Goal: Task Accomplishment & Management: Manage account settings

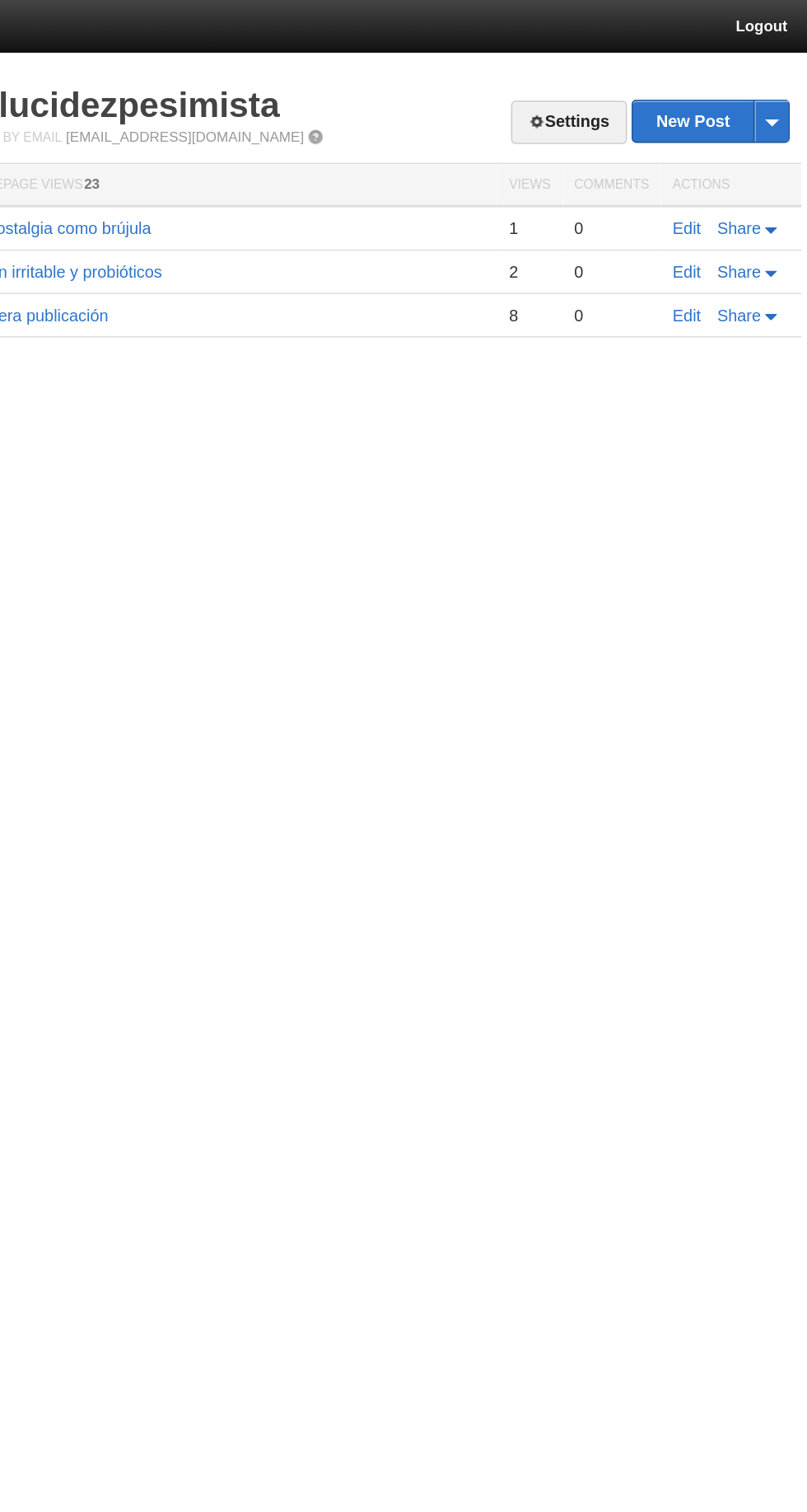
click at [773, 156] on span "Share" at bounding box center [758, 160] width 31 height 13
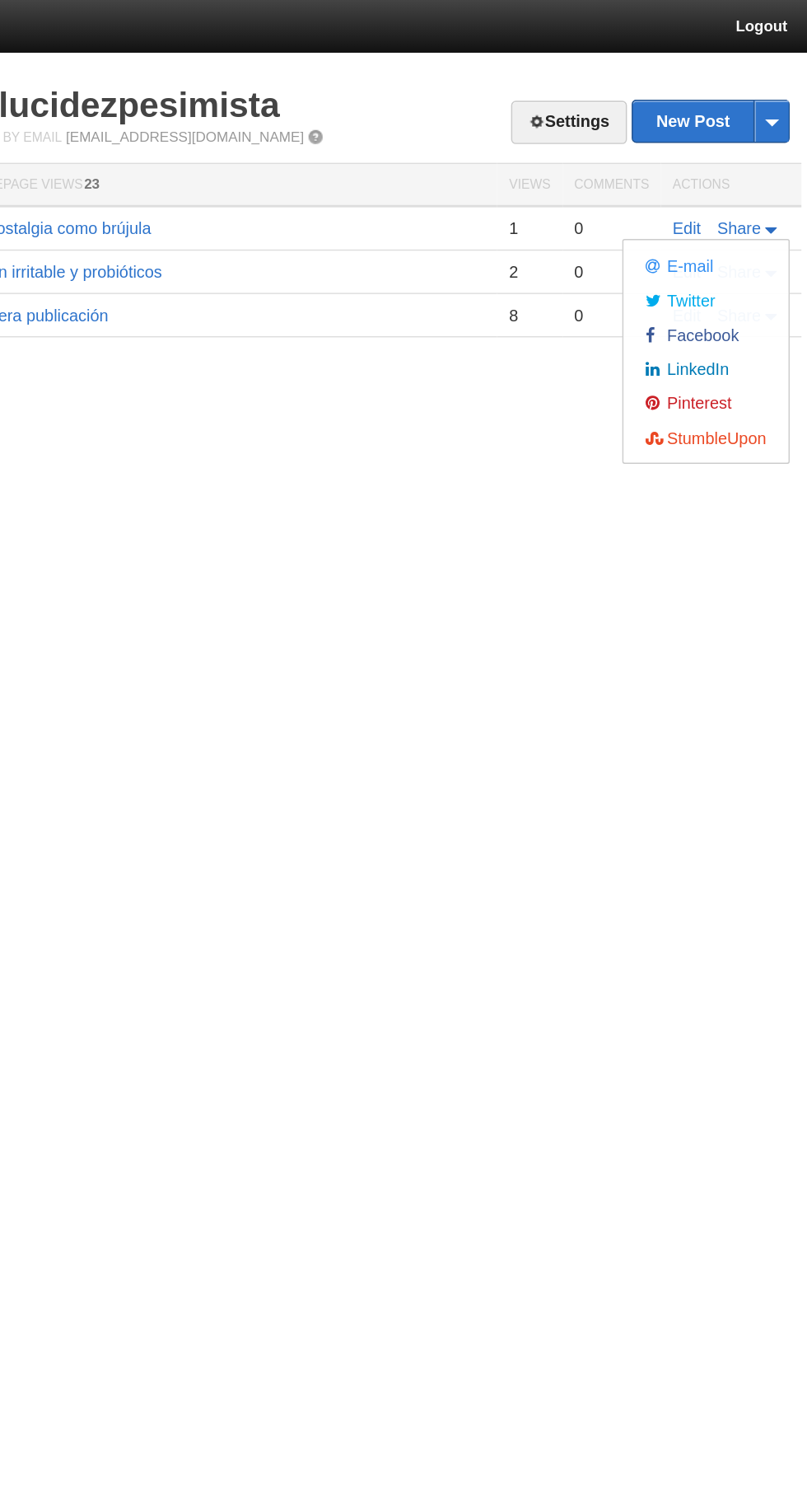
click at [646, 286] on html "Dashboard Logout Your Sites @lucidezpesimista Create a new site Edit your user …" at bounding box center [404, 143] width 807 height 286
click at [607, 286] on html "Dashboard Logout Your Sites @lucidezpesimista Create a new site Edit your user …" at bounding box center [404, 143] width 807 height 286
click at [784, 86] on span at bounding box center [781, 85] width 25 height 29
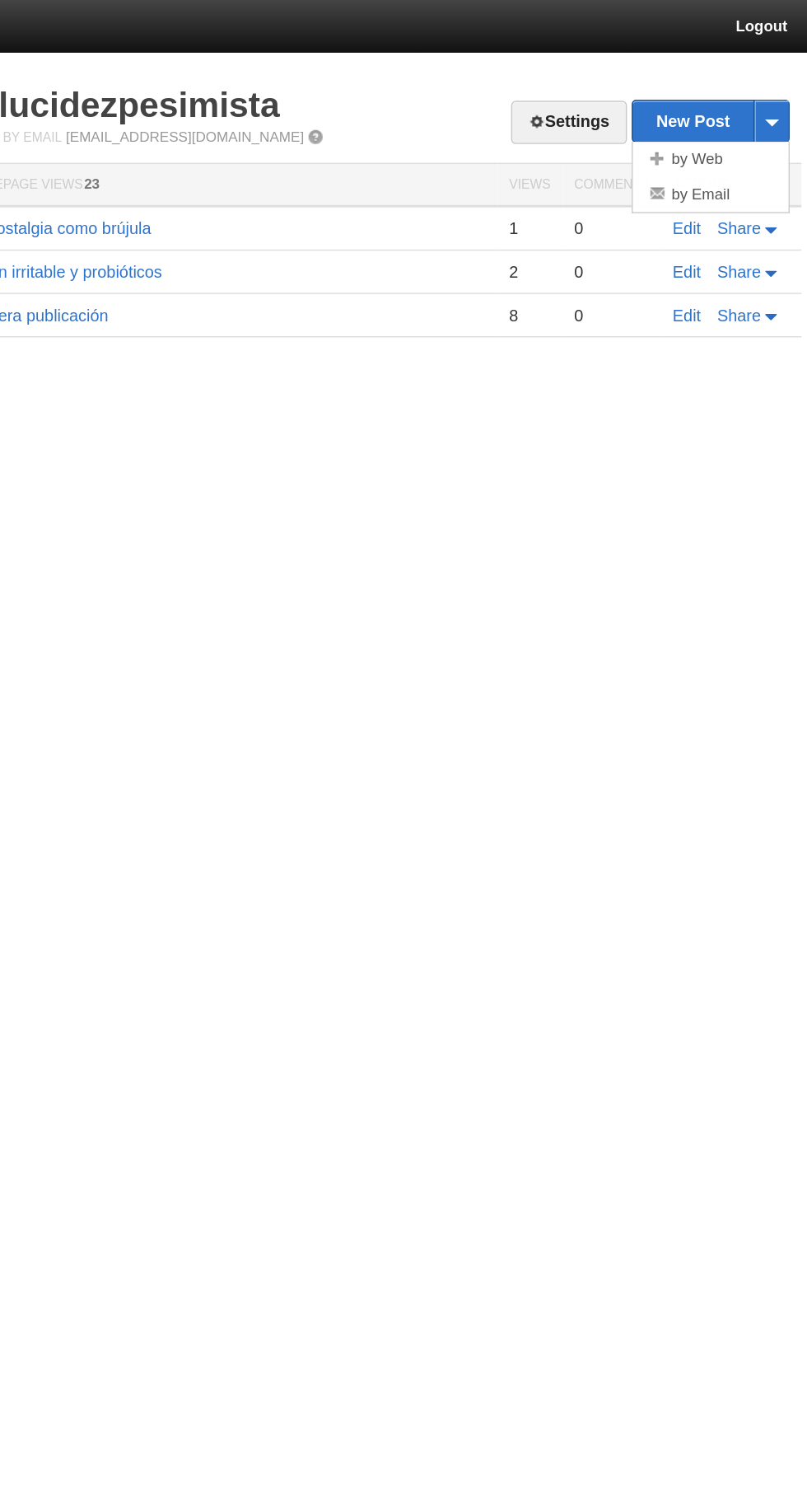
click at [511, 286] on html "Dashboard Logout Your Sites @lucidezpesimista Create a new site Edit your user …" at bounding box center [404, 143] width 807 height 286
click at [778, 221] on icon at bounding box center [781, 222] width 8 height 4
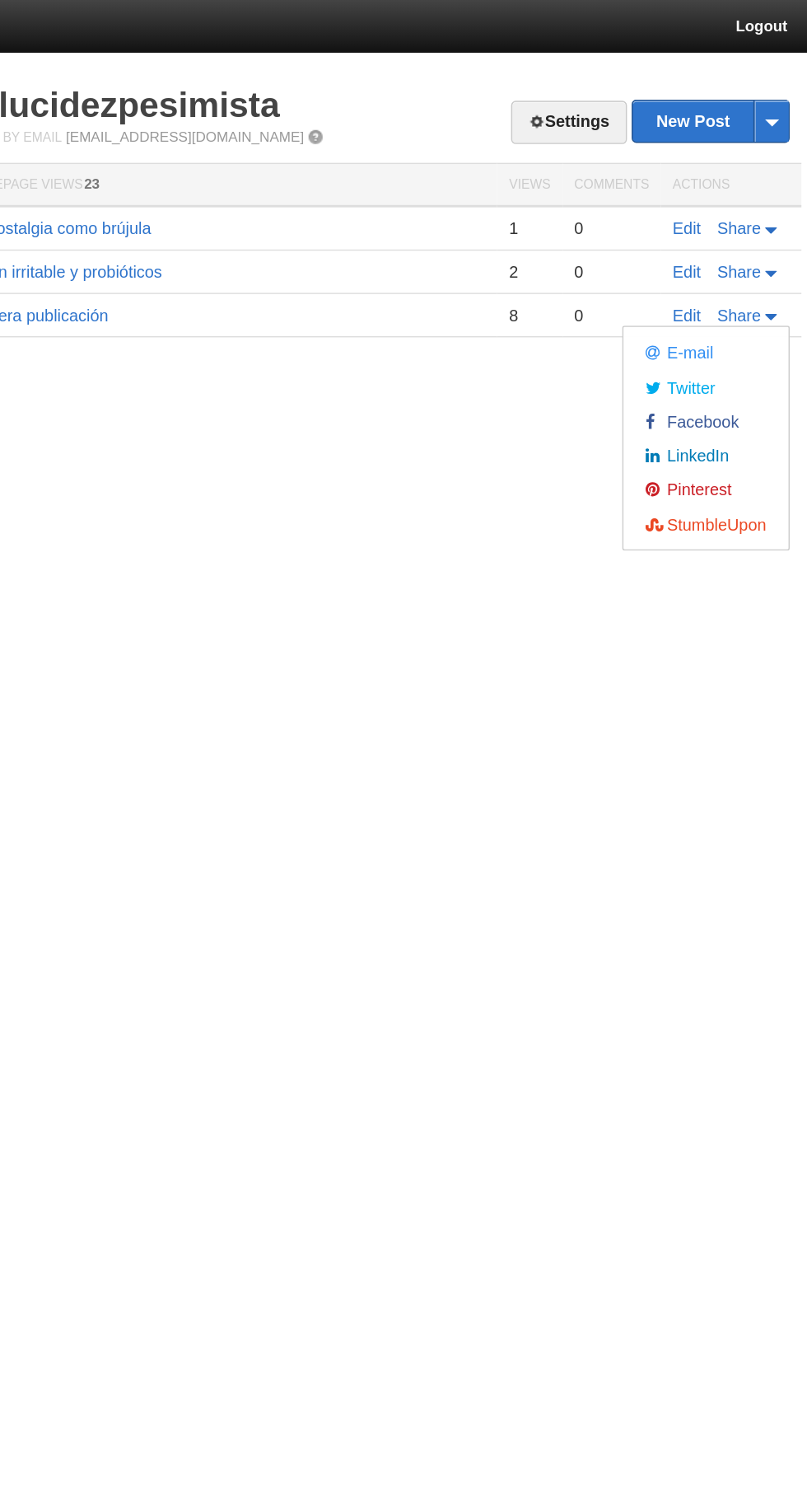
click at [520, 286] on html "Dashboard Logout Your Sites @lucidezpesimista Create a new site Edit your user …" at bounding box center [404, 143] width 807 height 286
click at [723, 220] on link "Edit" at bounding box center [723, 222] width 20 height 13
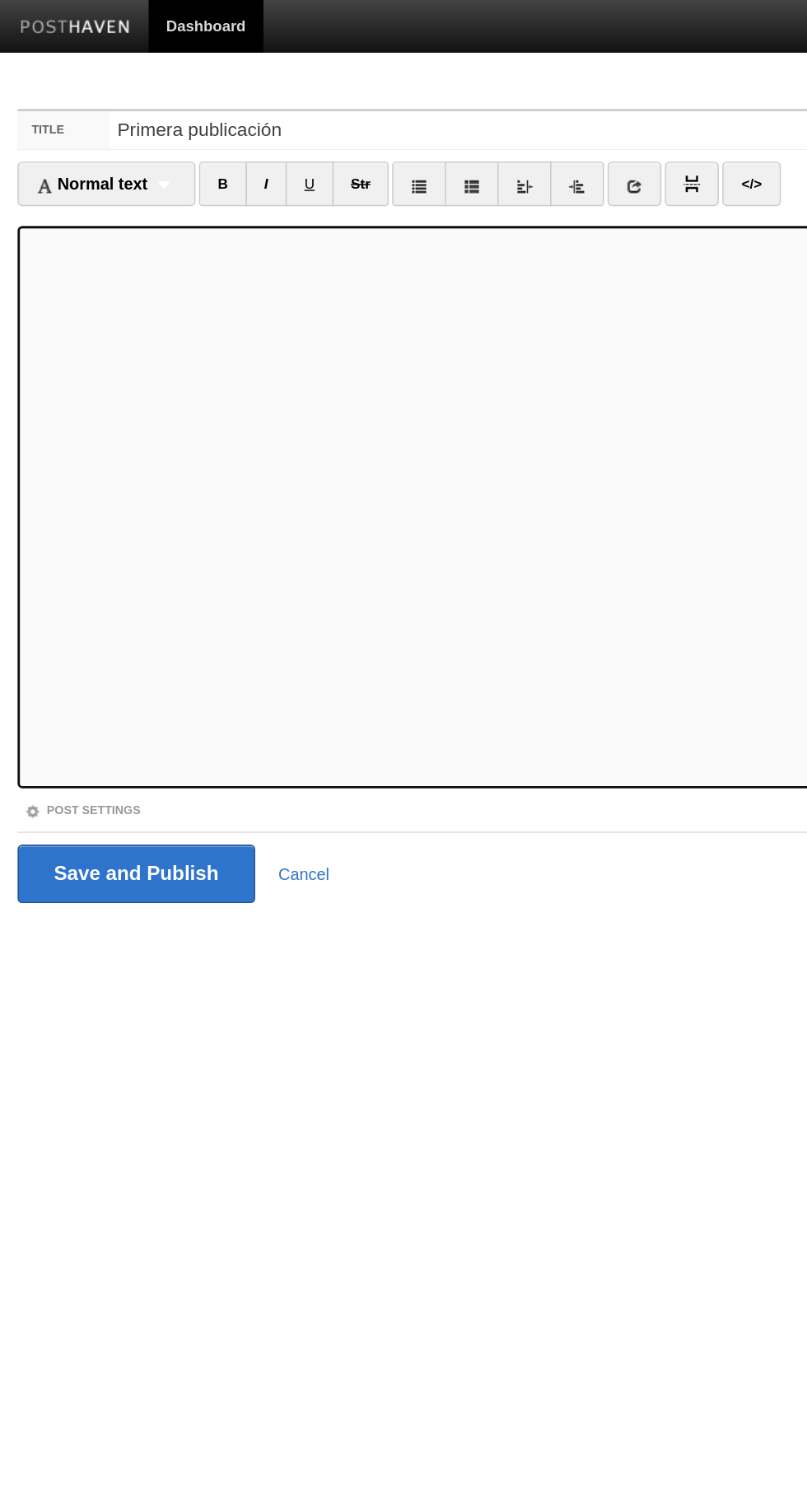
click at [60, 567] on link "Post Settings" at bounding box center [58, 569] width 82 height 9
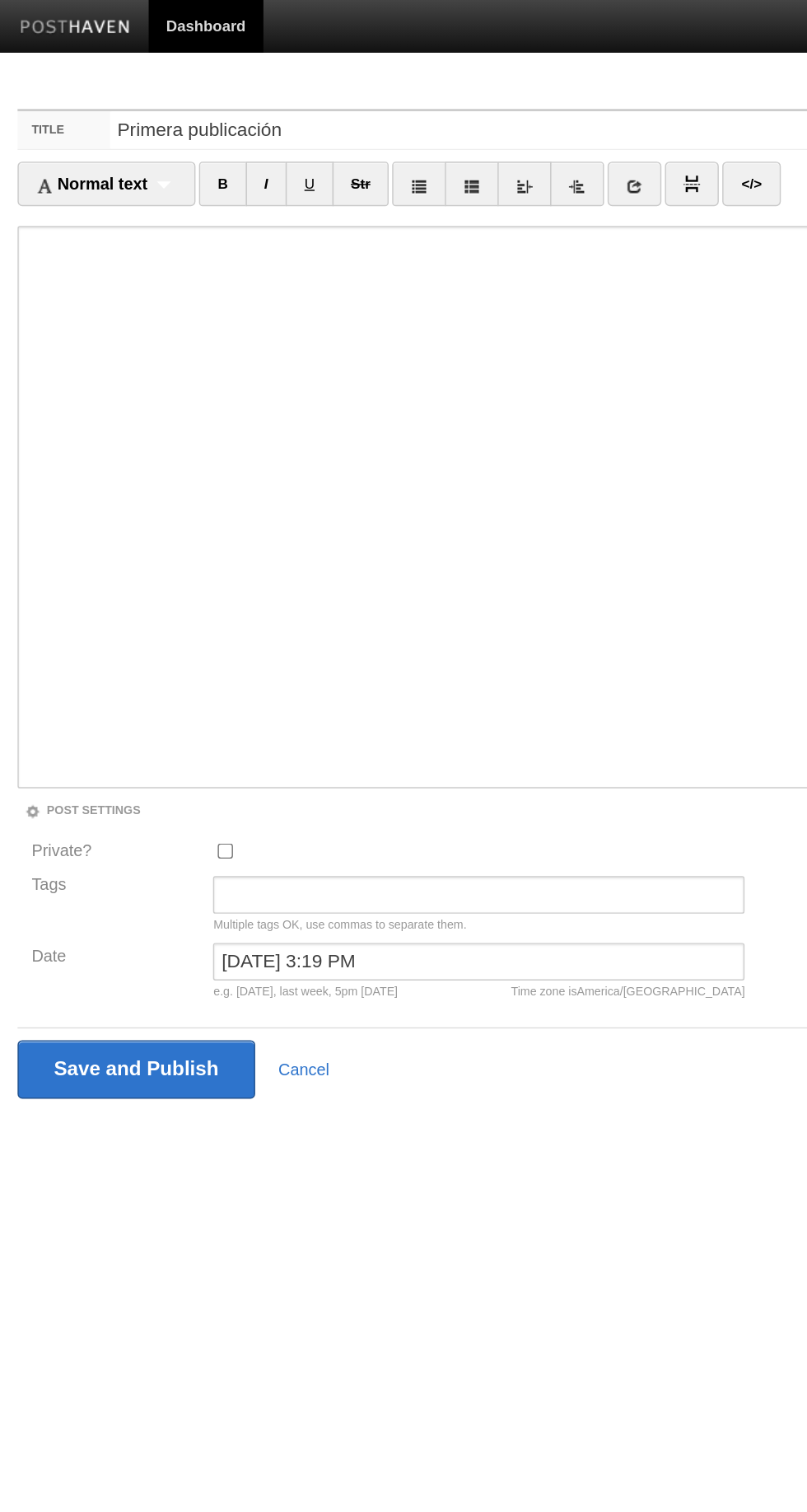
click at [156, 596] on input "Private?" at bounding box center [158, 598] width 11 height 11
checkbox input "true"
click at [87, 747] on input "Save and Publish" at bounding box center [97, 753] width 169 height 41
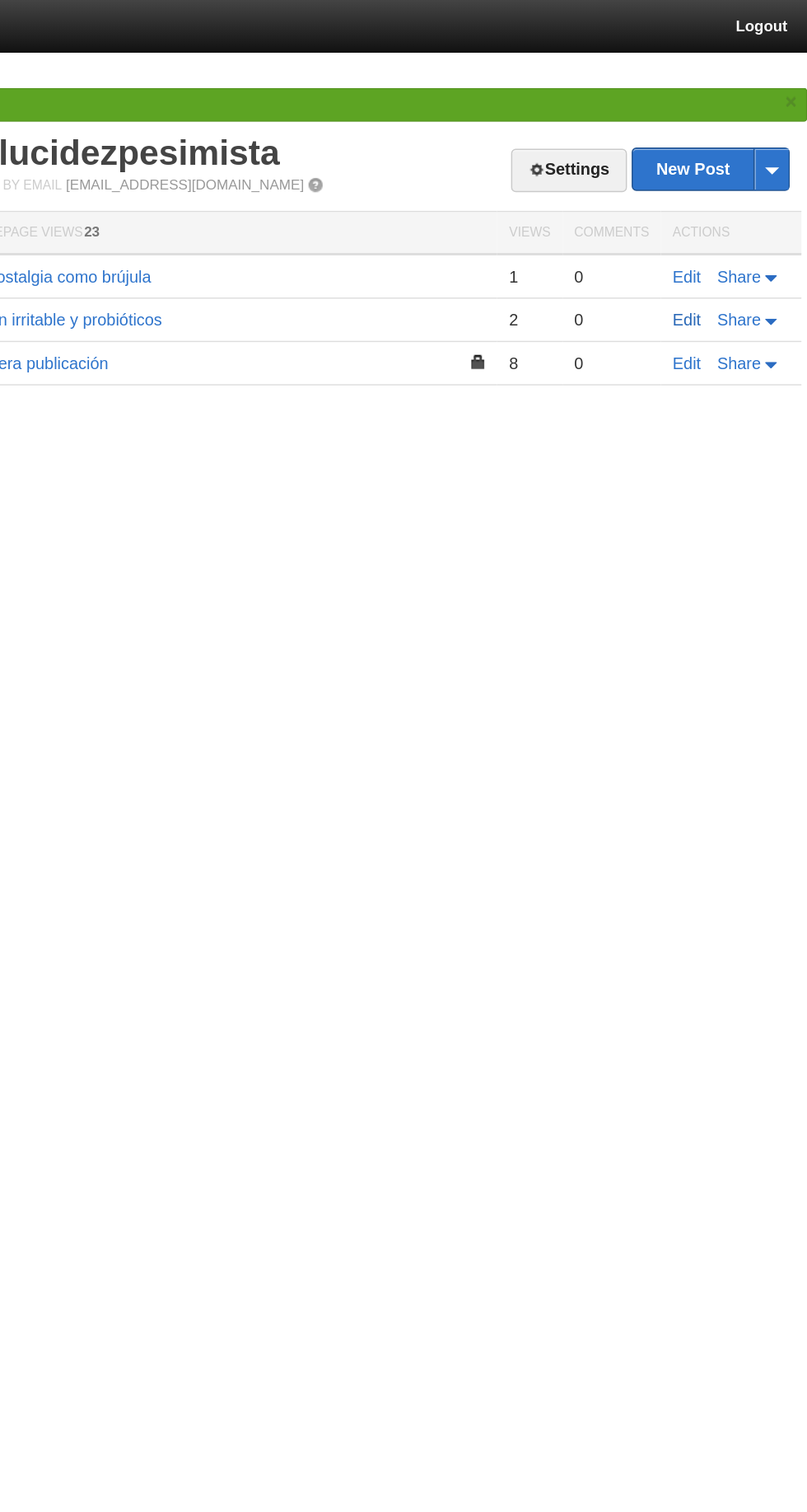
click at [719, 224] on link "Edit" at bounding box center [723, 225] width 20 height 13
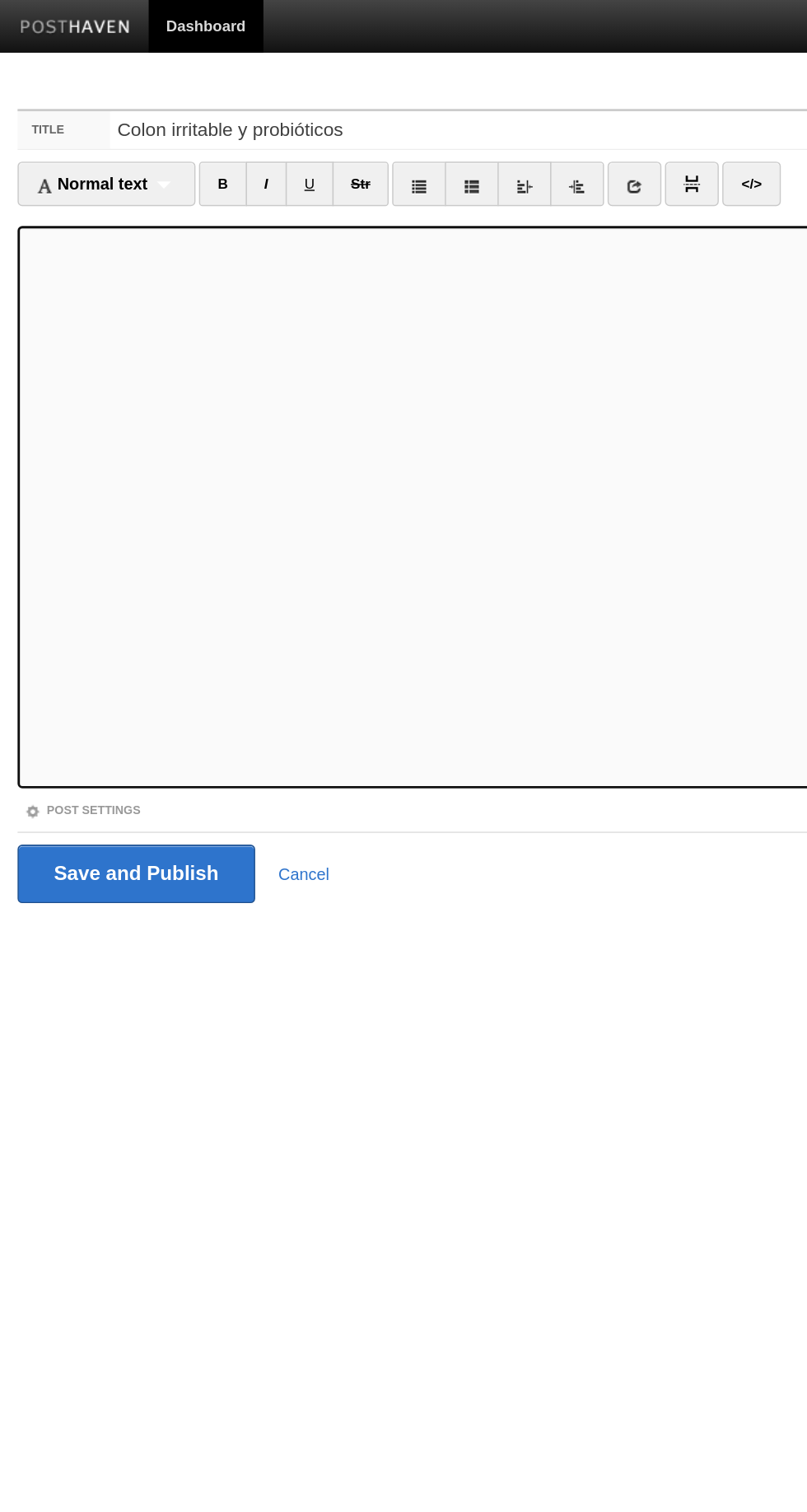
click at [50, 562] on div "Post Settings" at bounding box center [208, 569] width 391 height 14
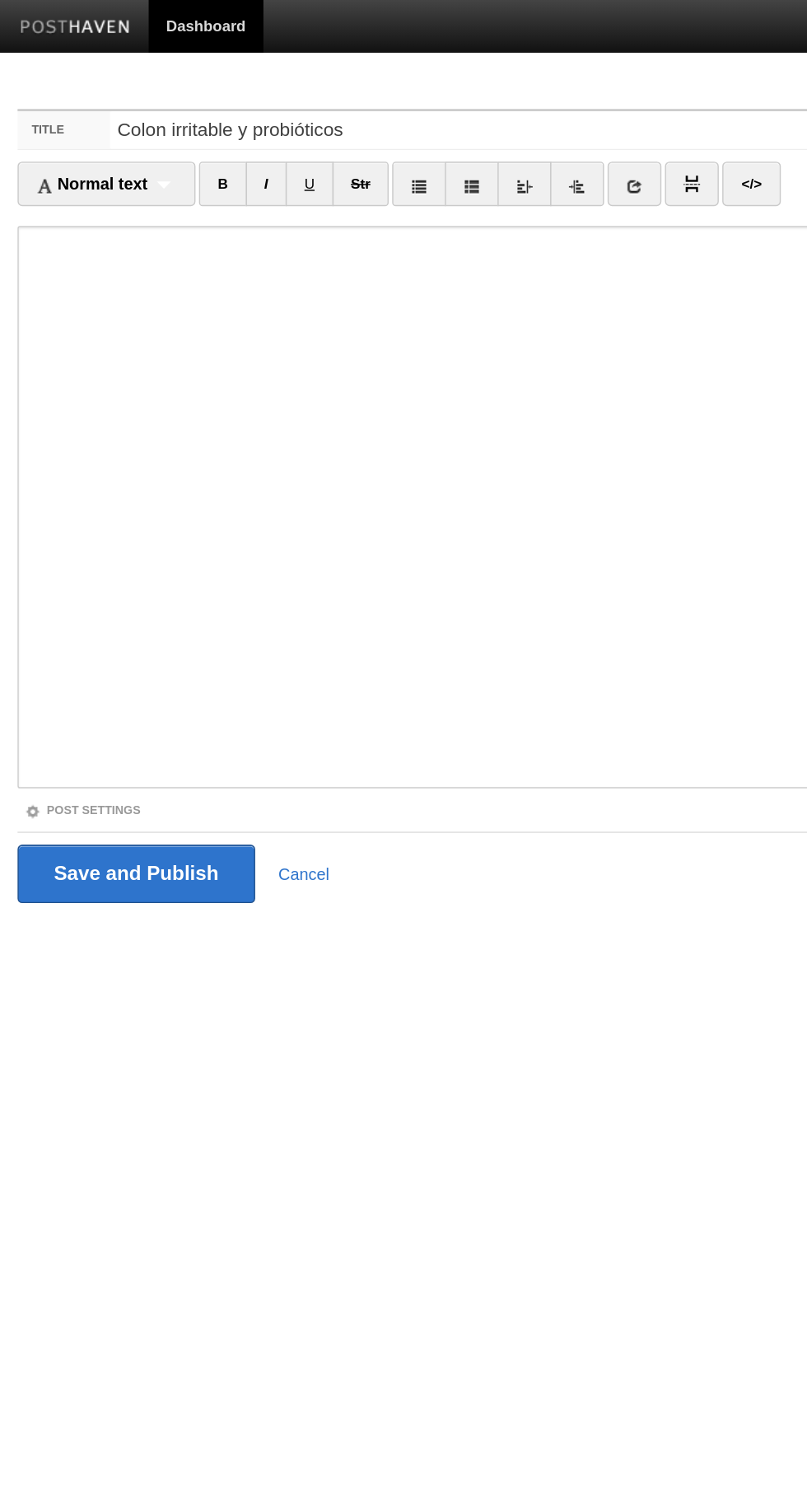
click at [48, 567] on link "Post Settings" at bounding box center [58, 569] width 82 height 9
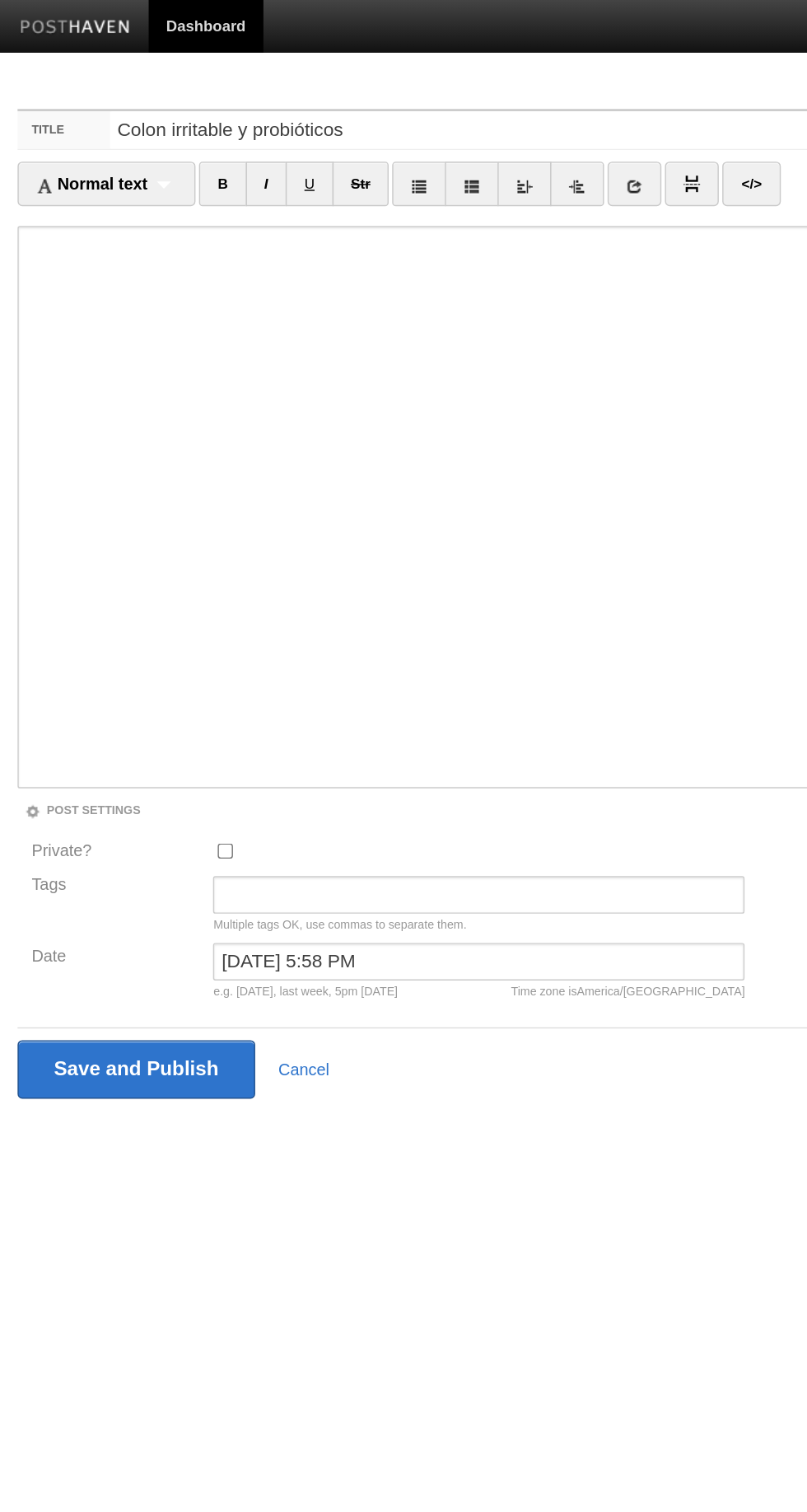
click at [158, 597] on input "Private?" at bounding box center [158, 598] width 11 height 11
checkbox input "true"
click at [69, 765] on input "Save and Publish" at bounding box center [97, 753] width 169 height 41
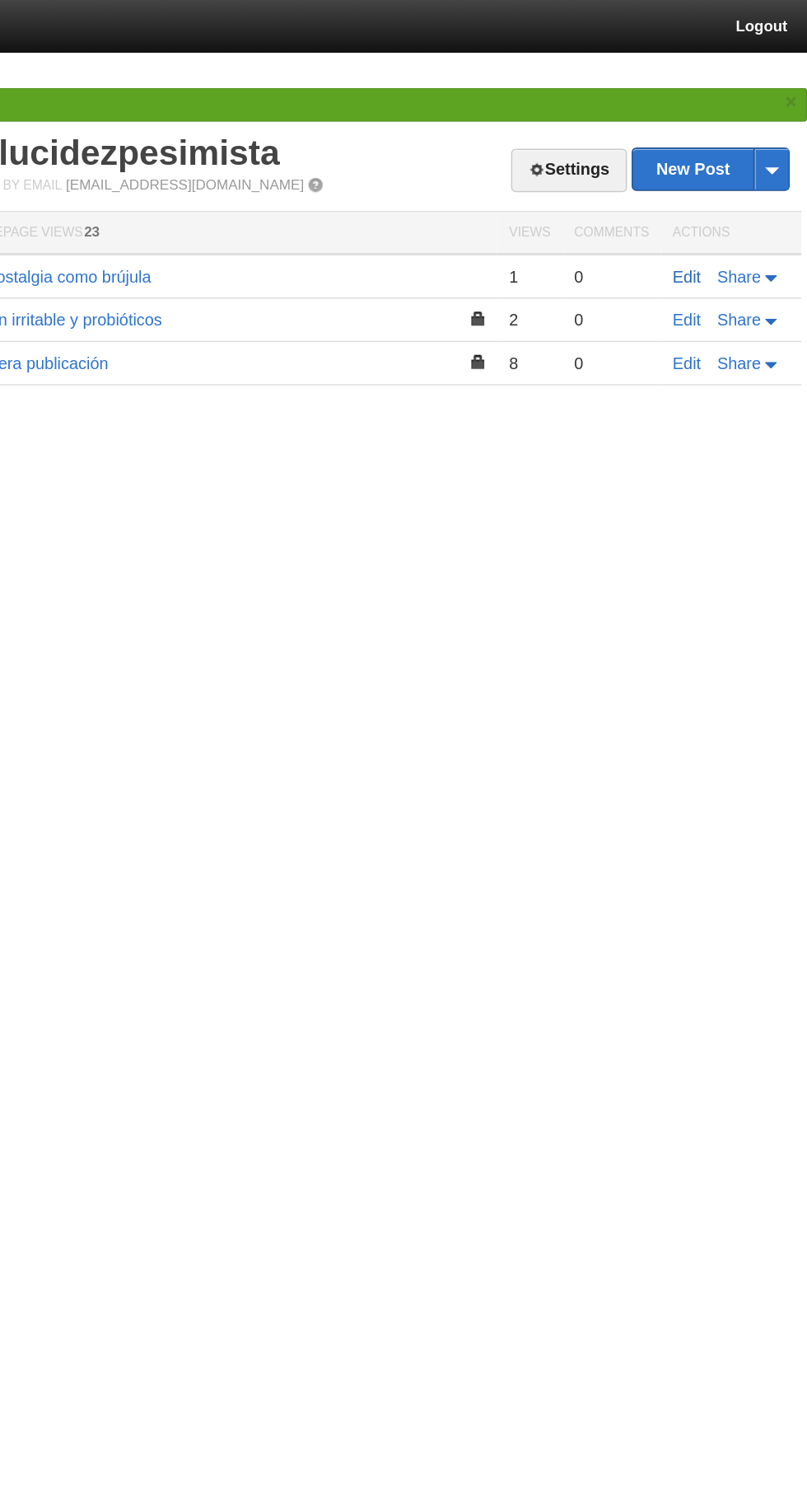
click at [719, 194] on link "Edit" at bounding box center [723, 194] width 20 height 13
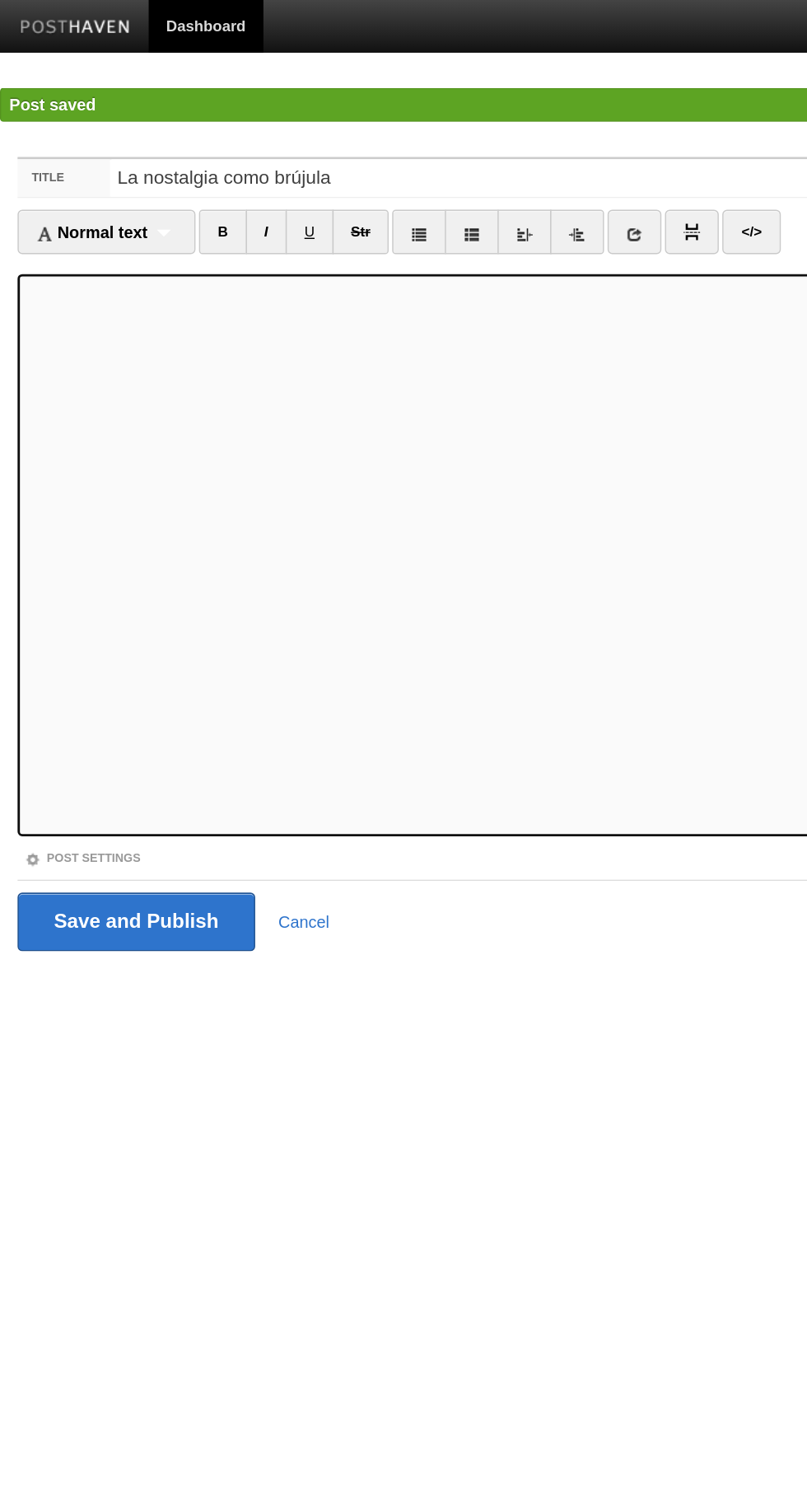
click at [50, 599] on link "Post Settings" at bounding box center [58, 603] width 82 height 9
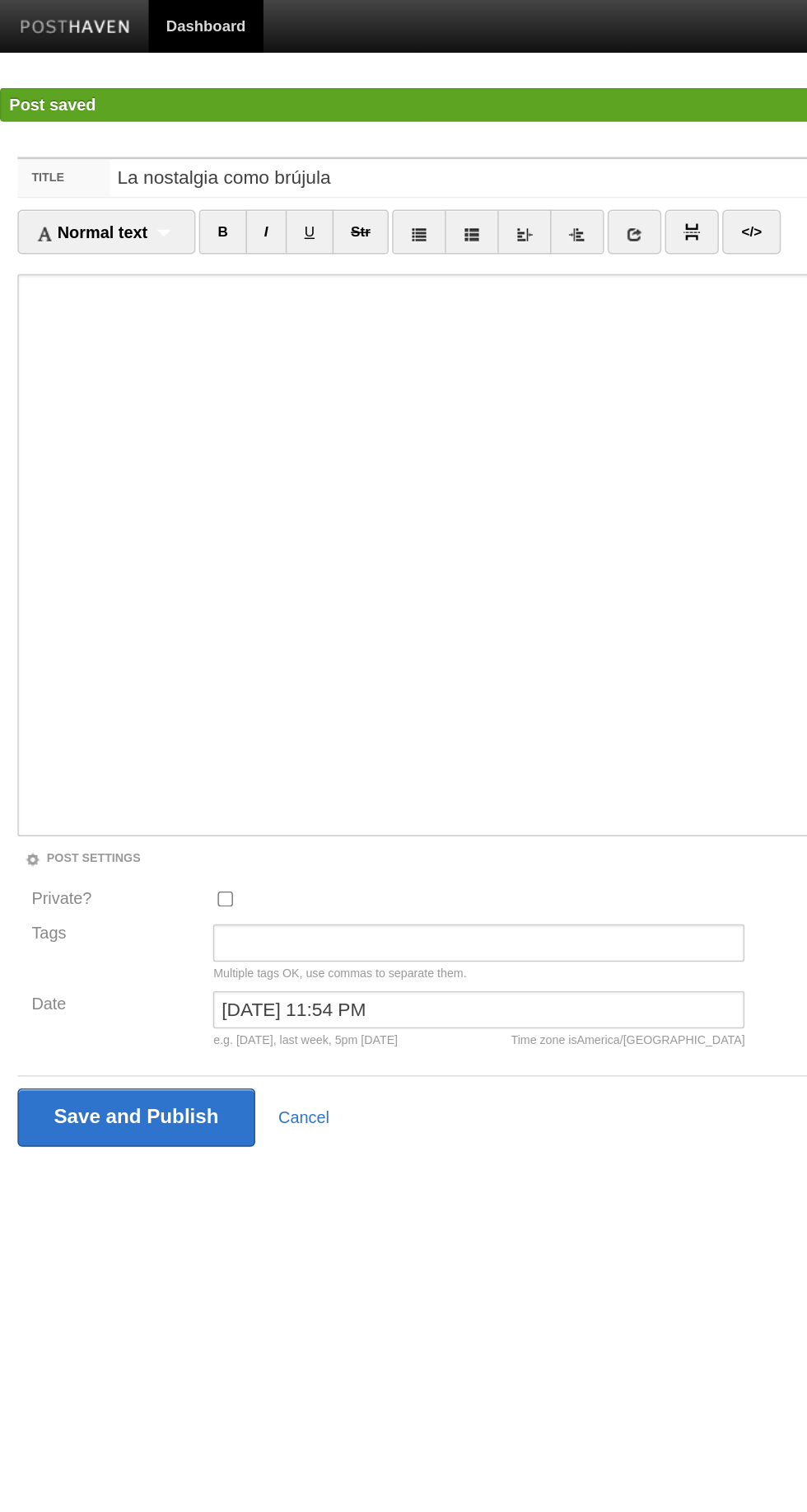
click at [155, 634] on input "Private?" at bounding box center [158, 632] width 11 height 11
checkbox input "true"
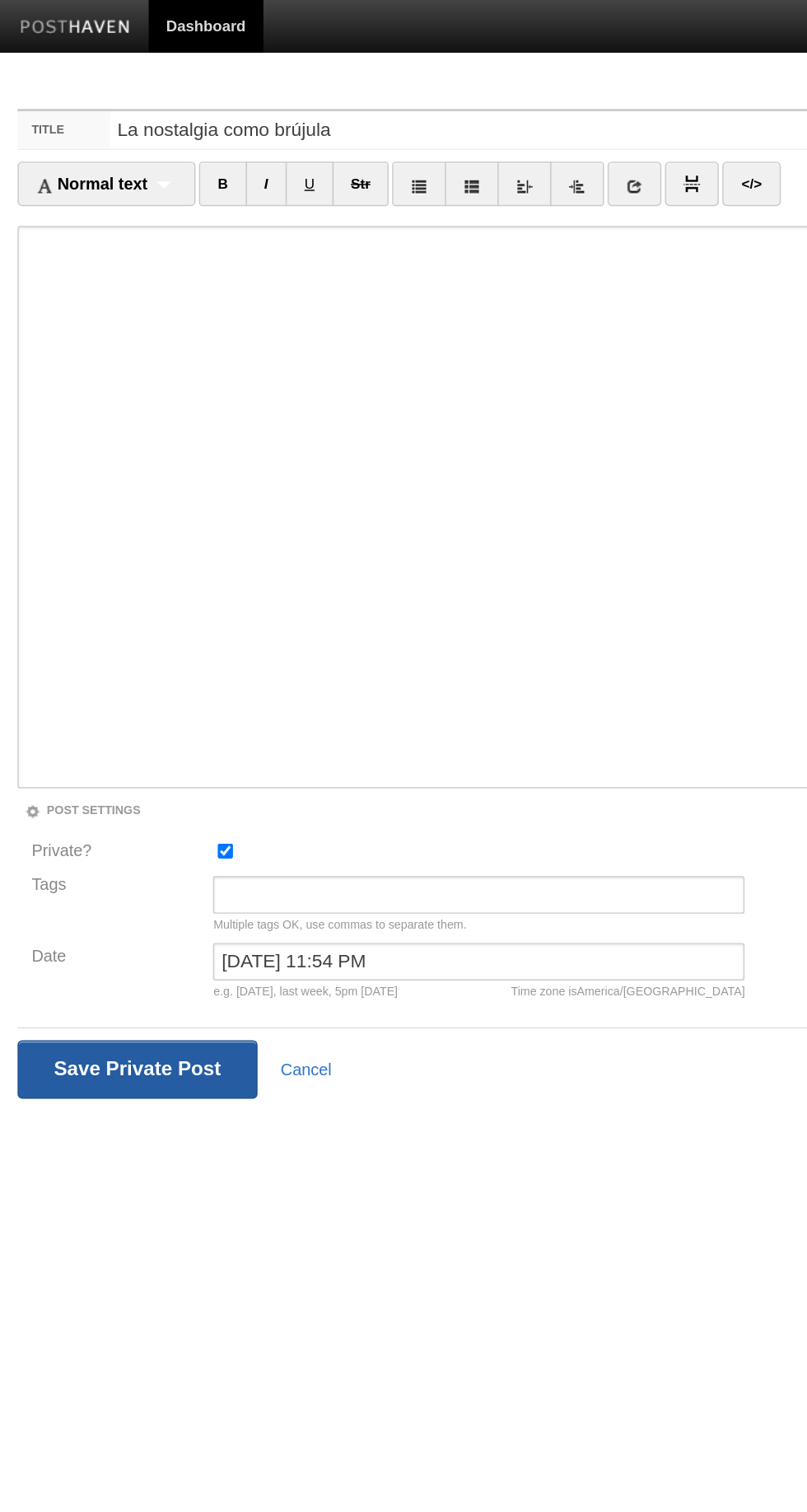
click at [73, 758] on input "Save and Publish" at bounding box center [97, 753] width 169 height 41
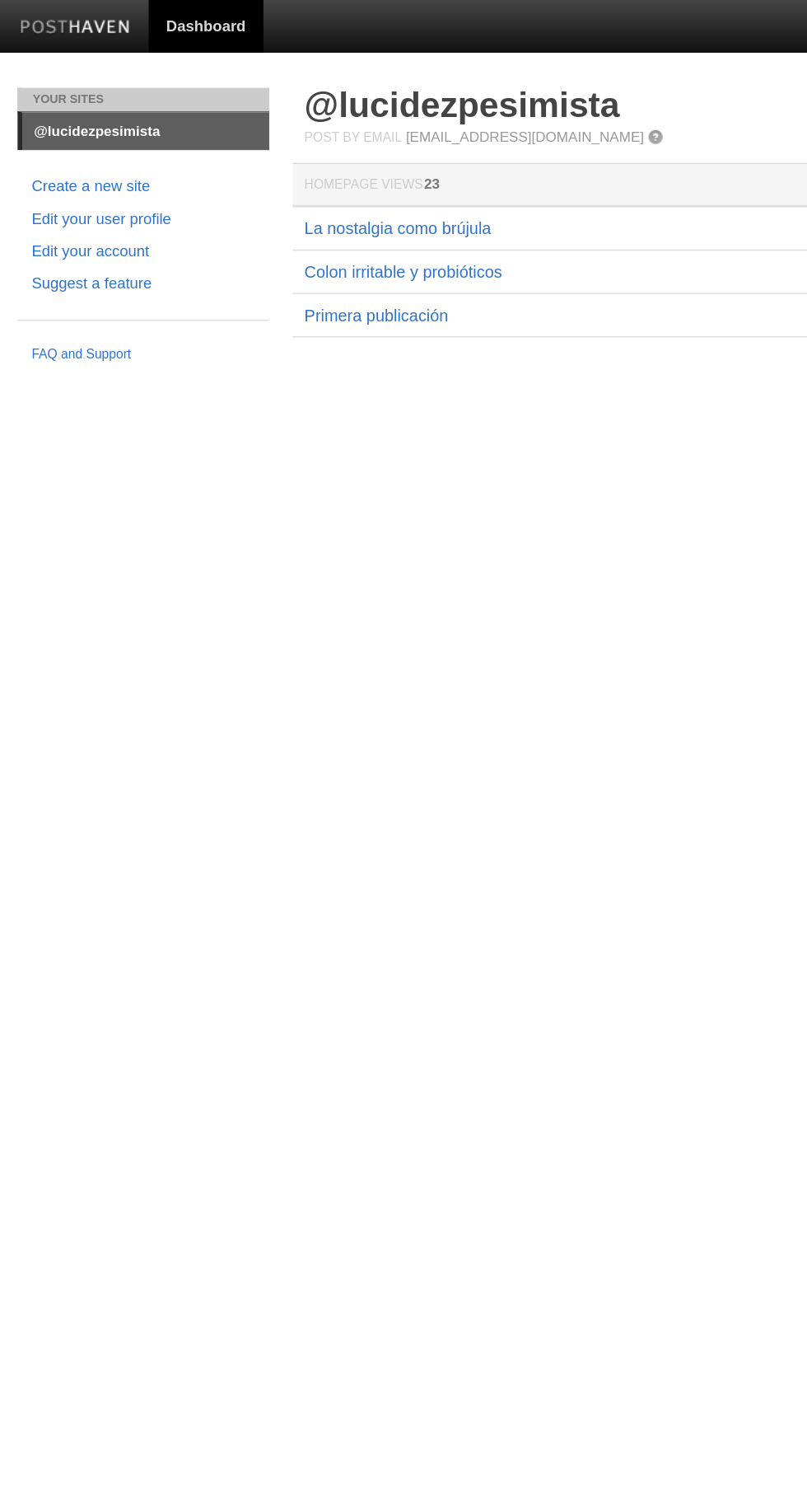
click at [74, 92] on link "@lucidezpesimista" at bounding box center [103, 93] width 174 height 26
